Goal: Transaction & Acquisition: Purchase product/service

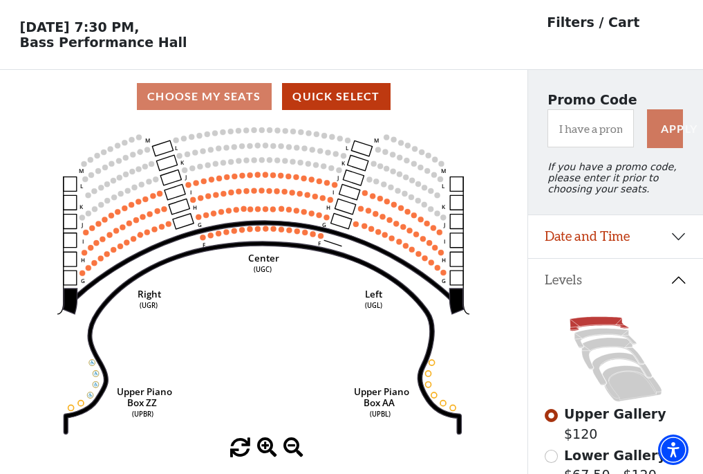
scroll to position [64, 0]
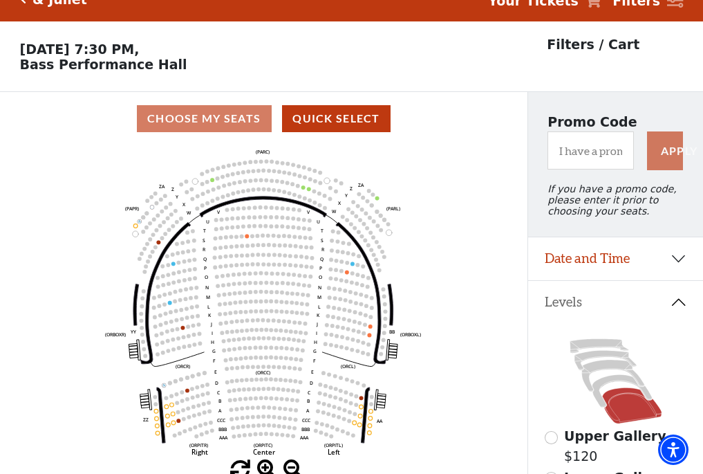
scroll to position [64, 0]
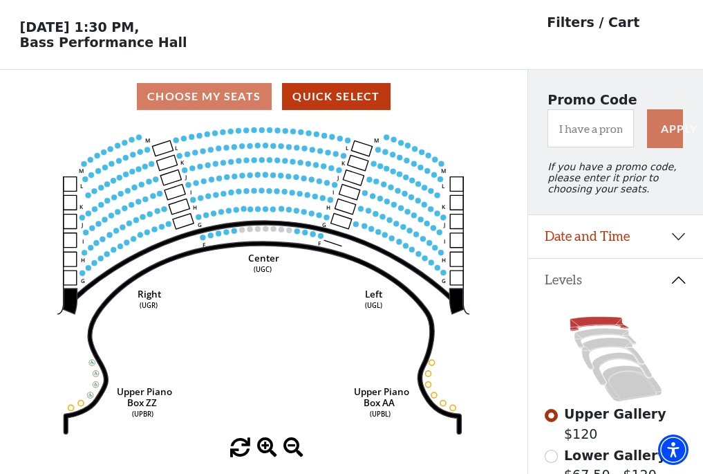
scroll to position [64, 0]
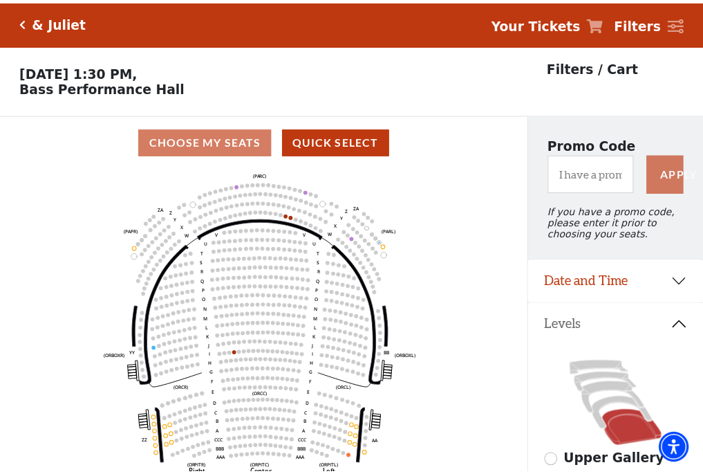
scroll to position [64, 0]
